Goal: Information Seeking & Learning: Learn about a topic

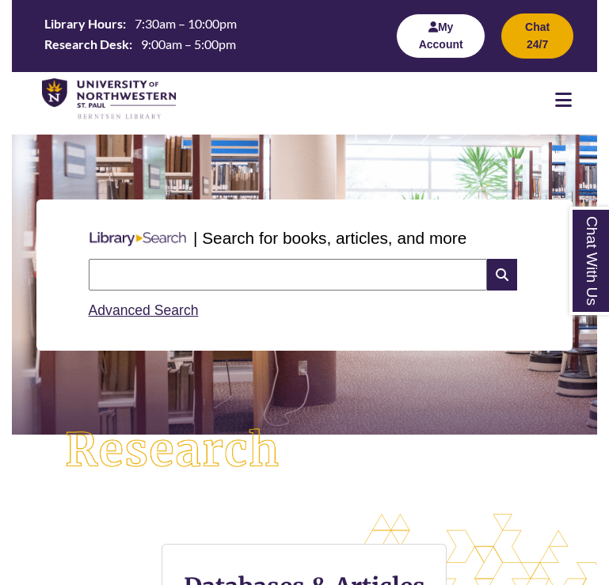
click at [467, 21] on button "My Account" at bounding box center [441, 35] width 90 height 45
click at [467, 44] on button "My Account" at bounding box center [441, 35] width 90 height 45
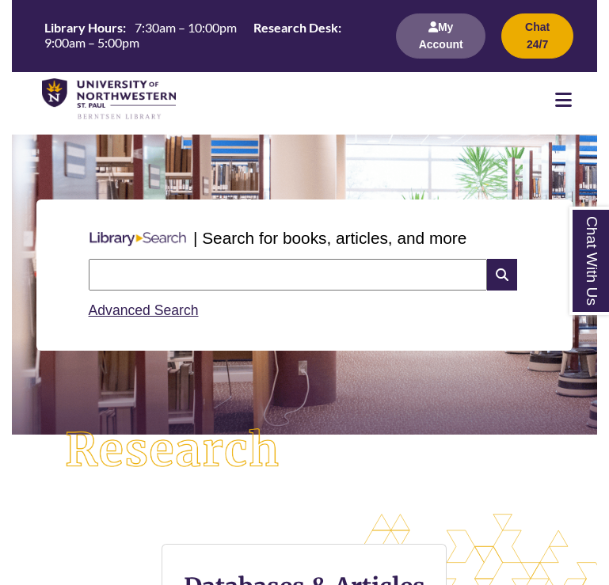
click at [143, 262] on input "text" at bounding box center [288, 275] width 399 height 32
paste input "**********"
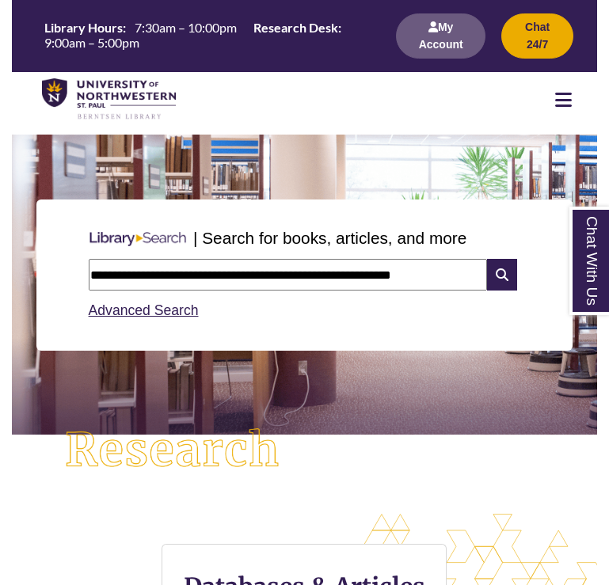
type input "**********"
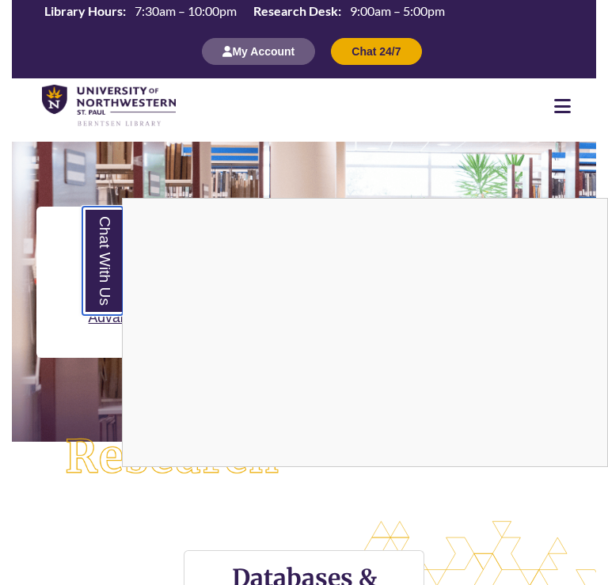
click at [99, 251] on link "Chat With Us" at bounding box center [102, 261] width 40 height 109
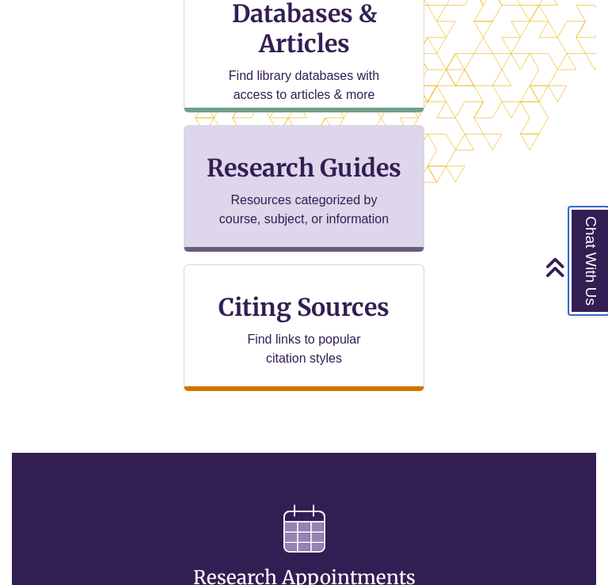
scroll to position [548, 0]
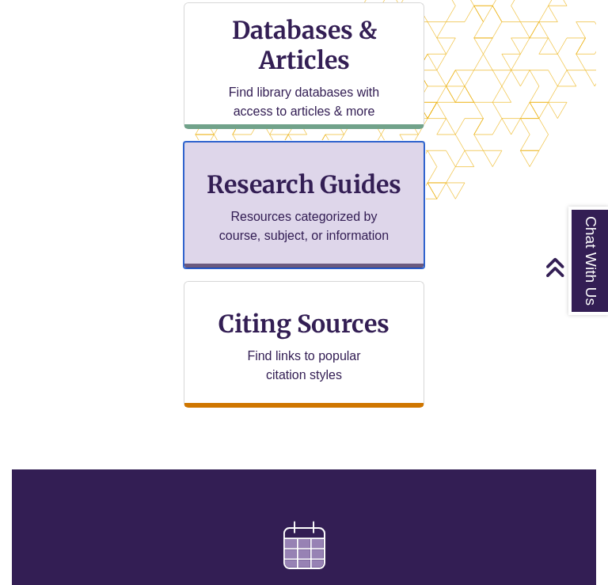
click at [303, 220] on p "Resources categorized by course, subject, or information" at bounding box center [304, 227] width 171 height 38
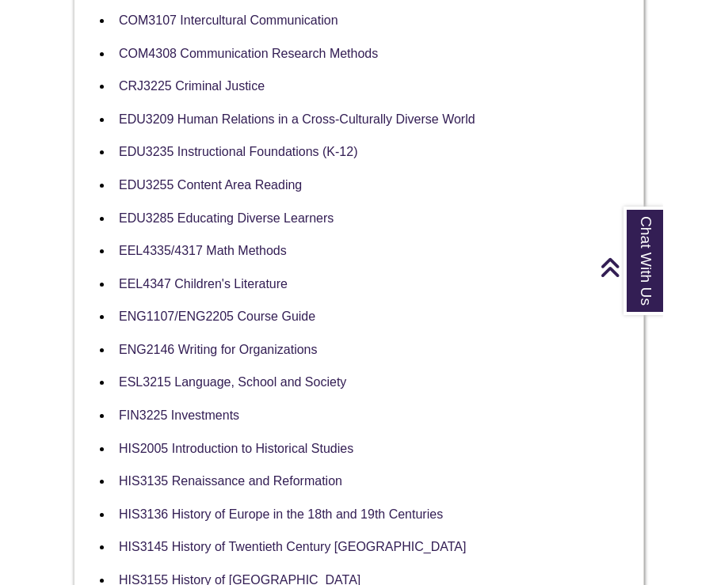
scroll to position [617, 0]
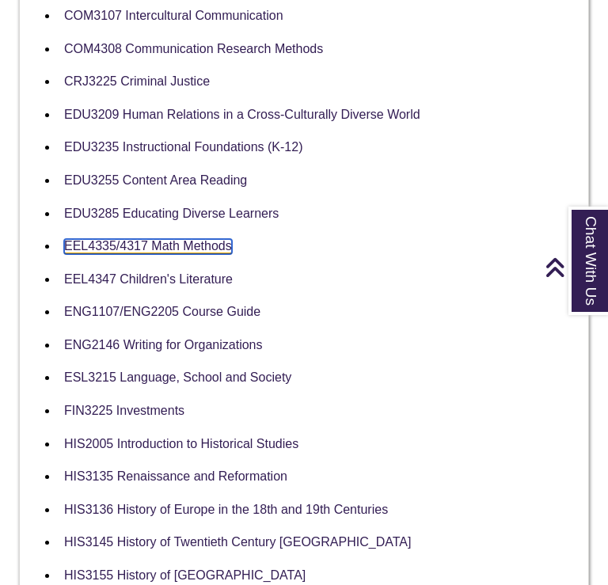
click at [129, 239] on link "EEL4335/4317 Math Methods" at bounding box center [148, 246] width 168 height 15
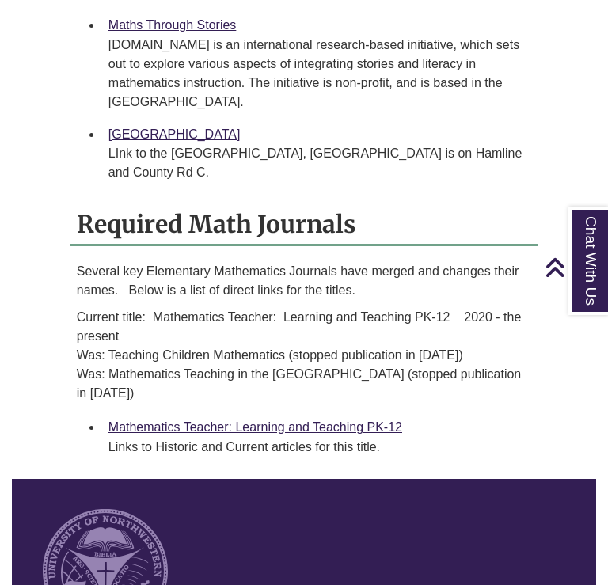
scroll to position [2192, 0]
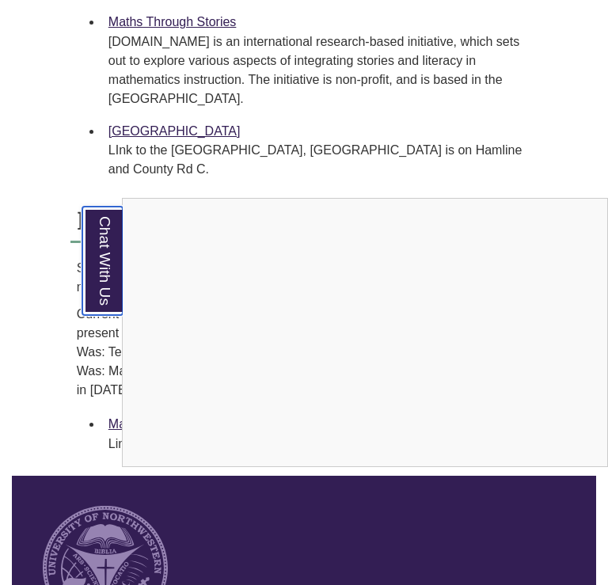
click at [97, 280] on link "Chat With Us" at bounding box center [102, 261] width 40 height 109
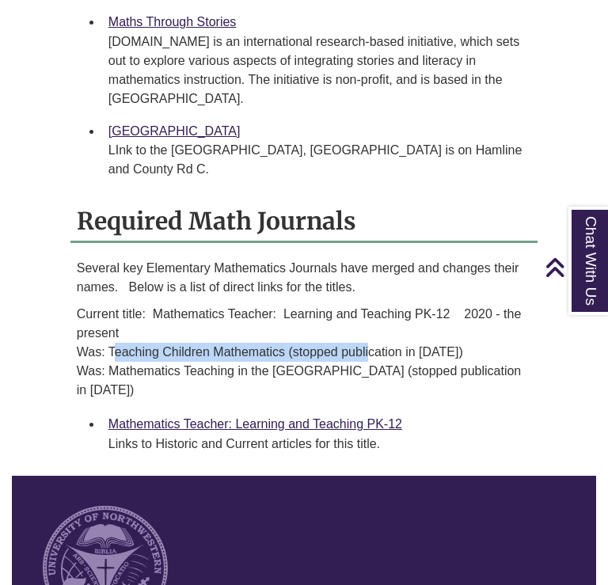
drag, startPoint x: 107, startPoint y: 352, endPoint x: 365, endPoint y: 354, distance: 258.2
click at [365, 354] on p "Current title: Mathematics Teacher: Learning and Teaching PK-12 2020 - the pres…" at bounding box center [304, 352] width 455 height 95
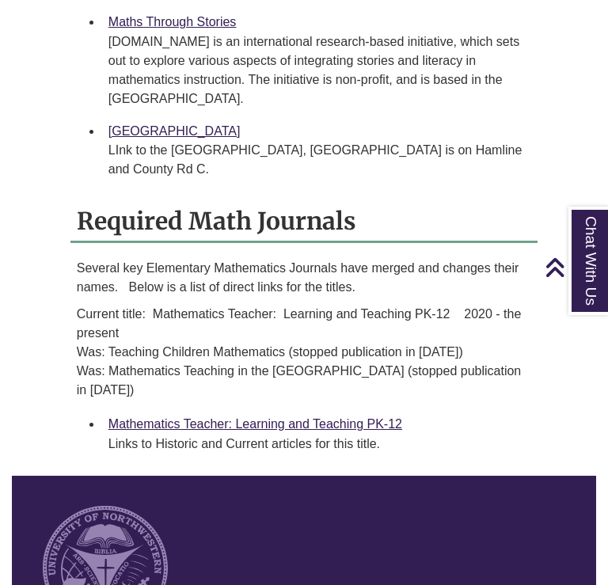
click at [155, 379] on p "Current title: Mathematics Teacher: Learning and Teaching PK-12 2020 - the pres…" at bounding box center [304, 352] width 455 height 95
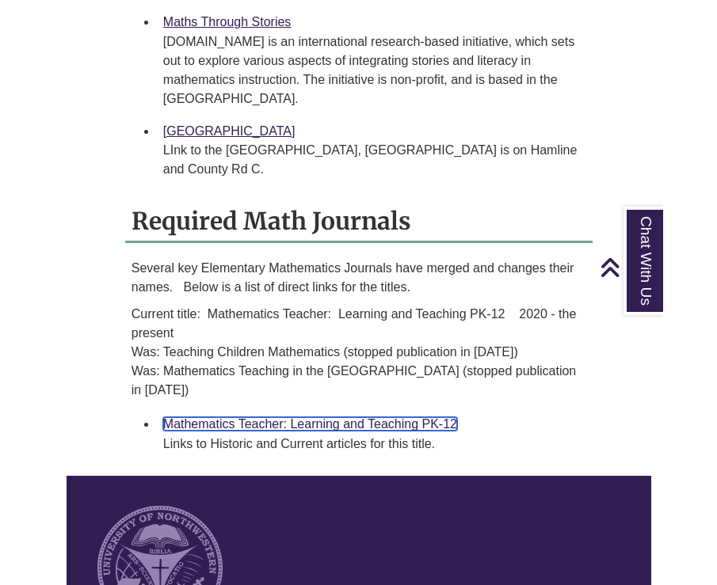
scroll to position [2192, 0]
